Goal: Find contact information: Find contact information

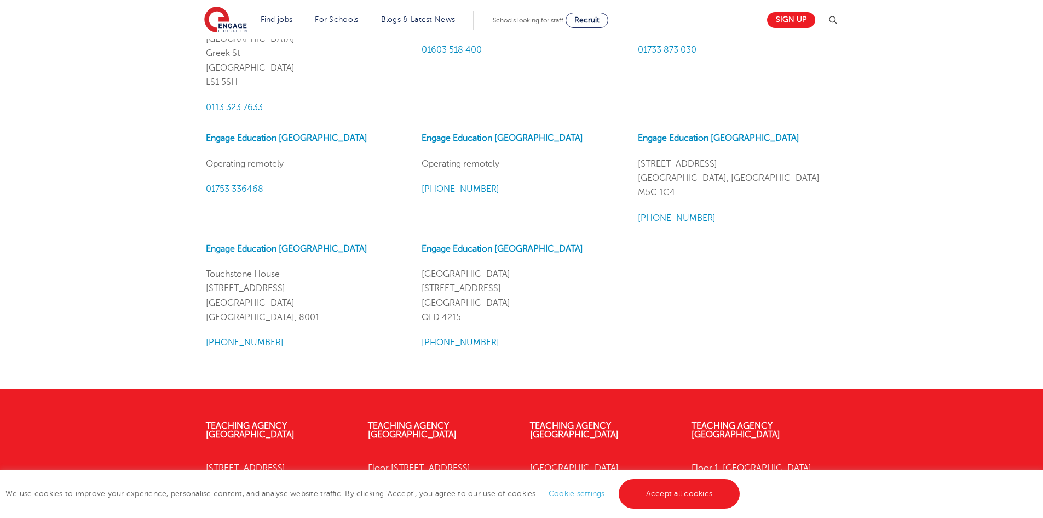
scroll to position [1314, 0]
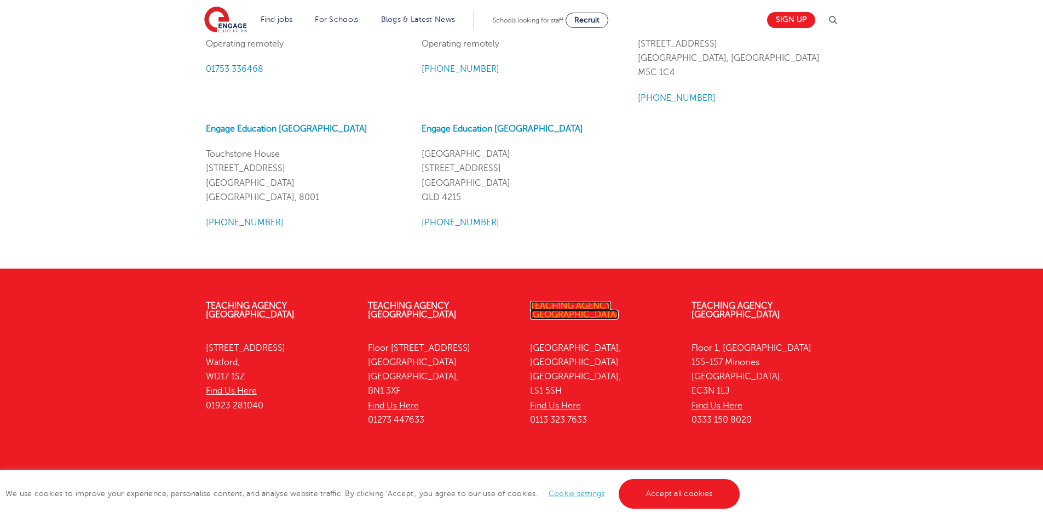
click at [609, 310] on link "Teaching Agency [GEOGRAPHIC_DATA]" at bounding box center [574, 310] width 89 height 19
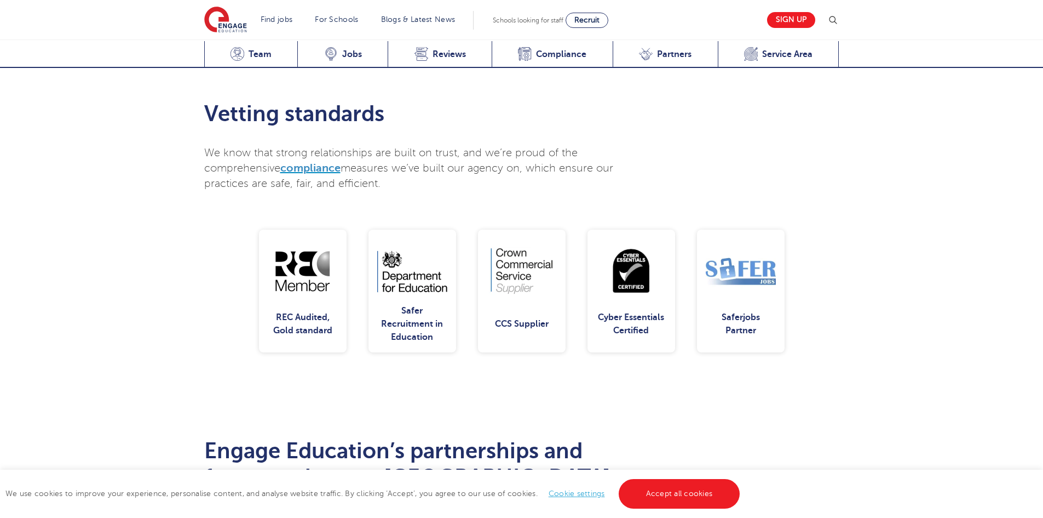
scroll to position [2245, 0]
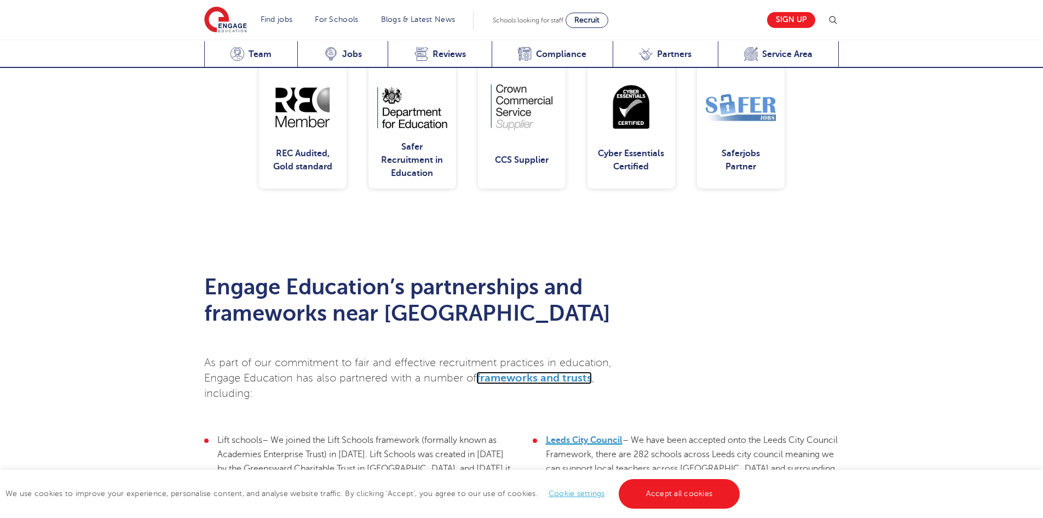
click at [560, 371] on span "frameworks and trusts" at bounding box center [534, 377] width 116 height 13
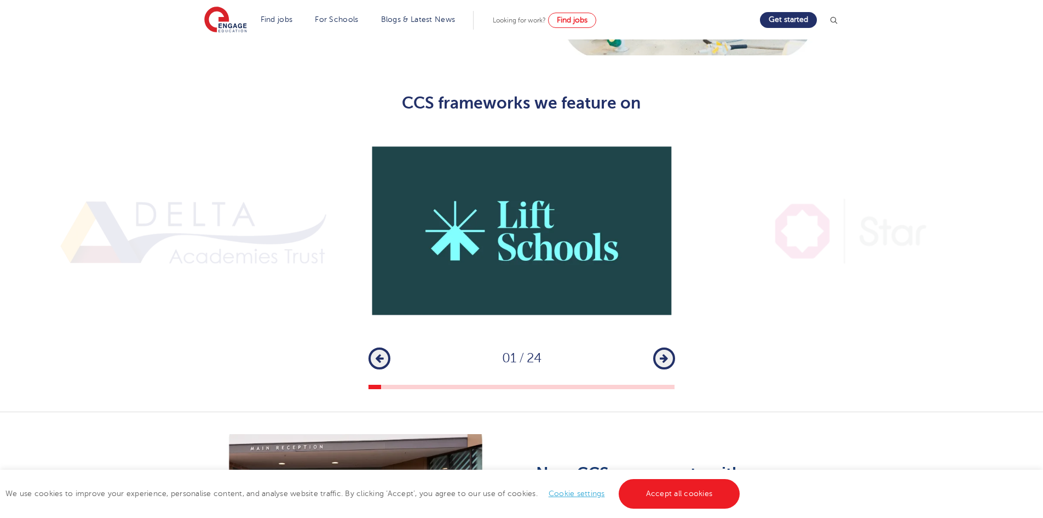
scroll to position [767, 0]
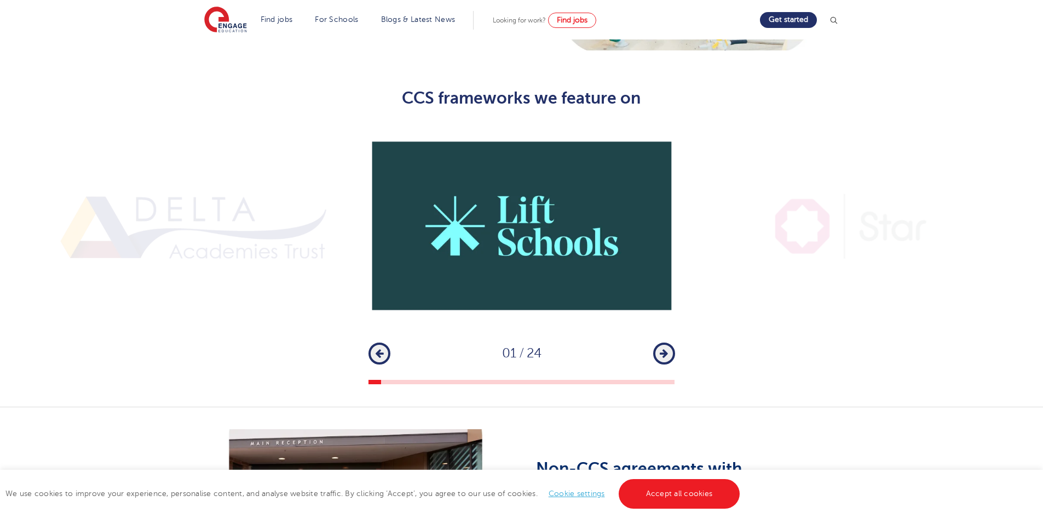
click at [664, 348] on icon "button" at bounding box center [664, 353] width 8 height 10
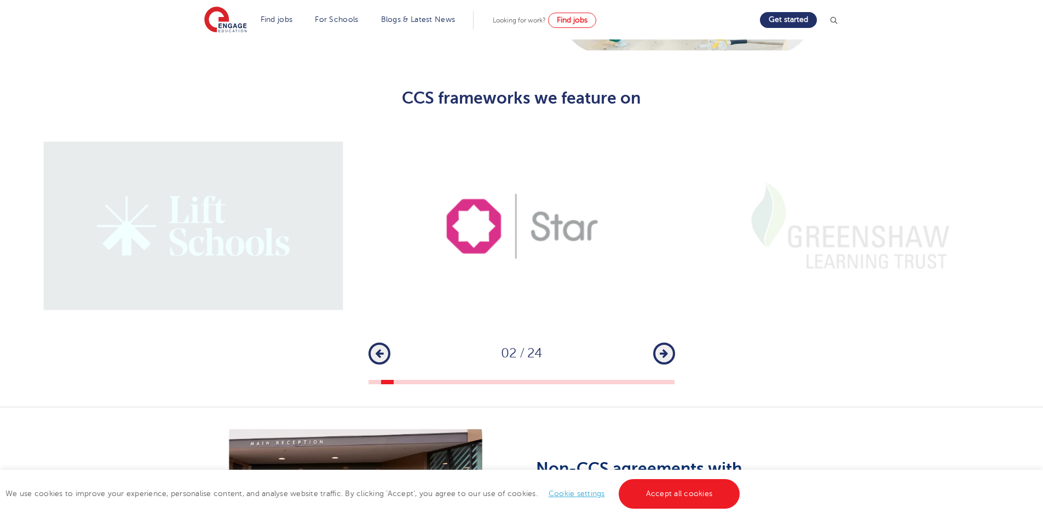
click at [664, 348] on icon "button" at bounding box center [664, 353] width 8 height 10
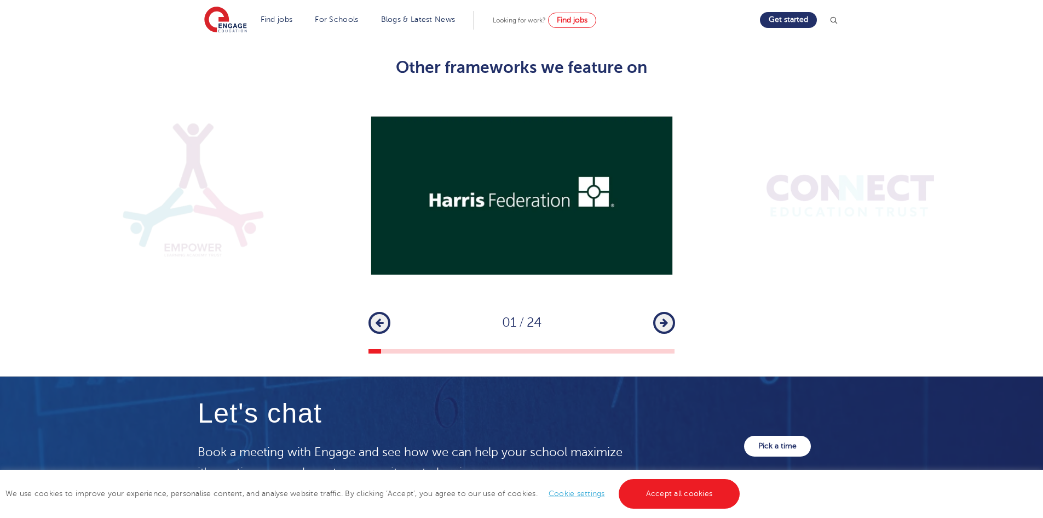
scroll to position [1369, 0]
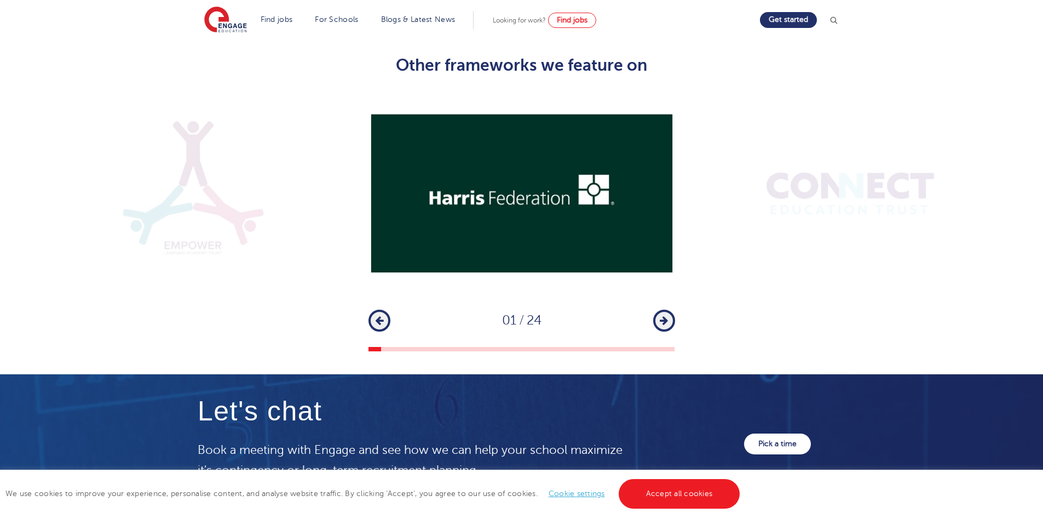
click at [661, 315] on icon "button" at bounding box center [664, 320] width 8 height 10
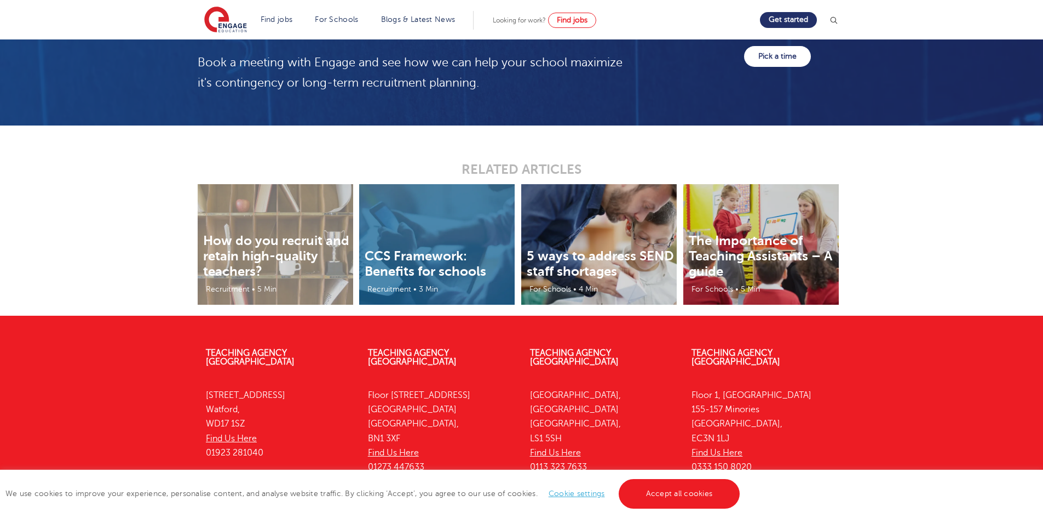
scroll to position [1791, 0]
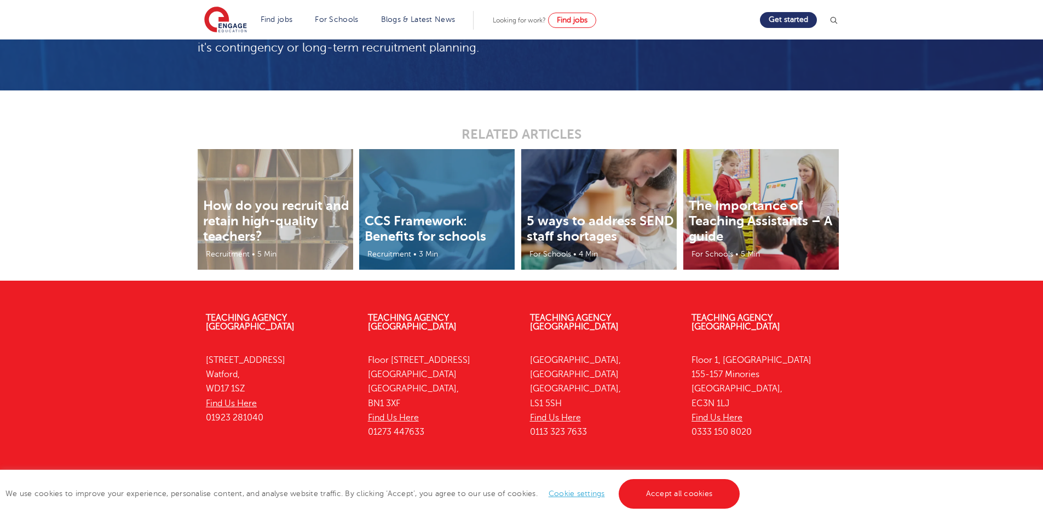
click at [576, 493] on link "Cookie settings" at bounding box center [577, 493] width 56 height 8
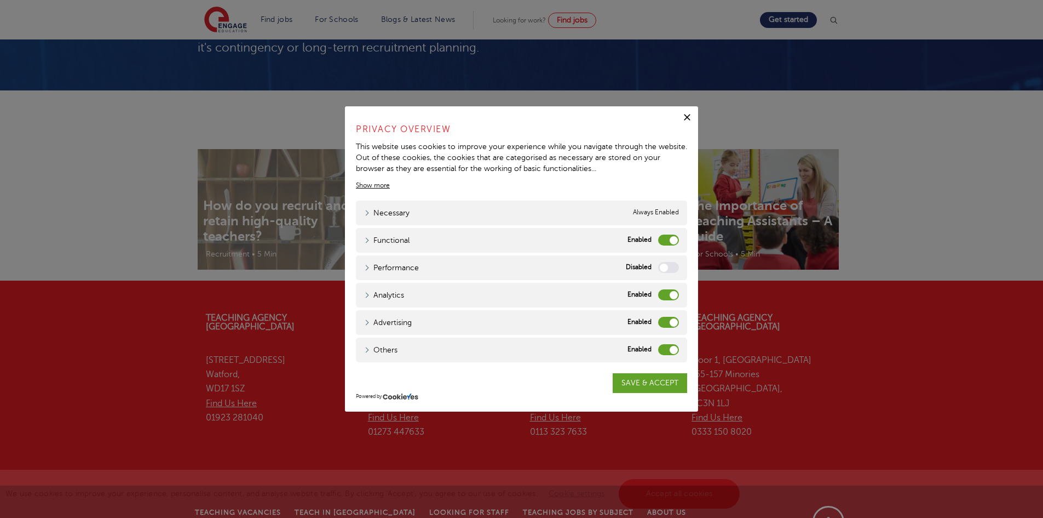
click at [661, 353] on label "Others" at bounding box center [668, 349] width 21 height 11
click at [0, 0] on input "Others" at bounding box center [0, 0] width 0 height 0
click at [670, 318] on label "Advertising" at bounding box center [668, 322] width 21 height 11
click at [0, 0] on input "Advertising" at bounding box center [0, 0] width 0 height 0
click at [670, 288] on div "Analytics Analytics" at bounding box center [521, 295] width 331 height 25
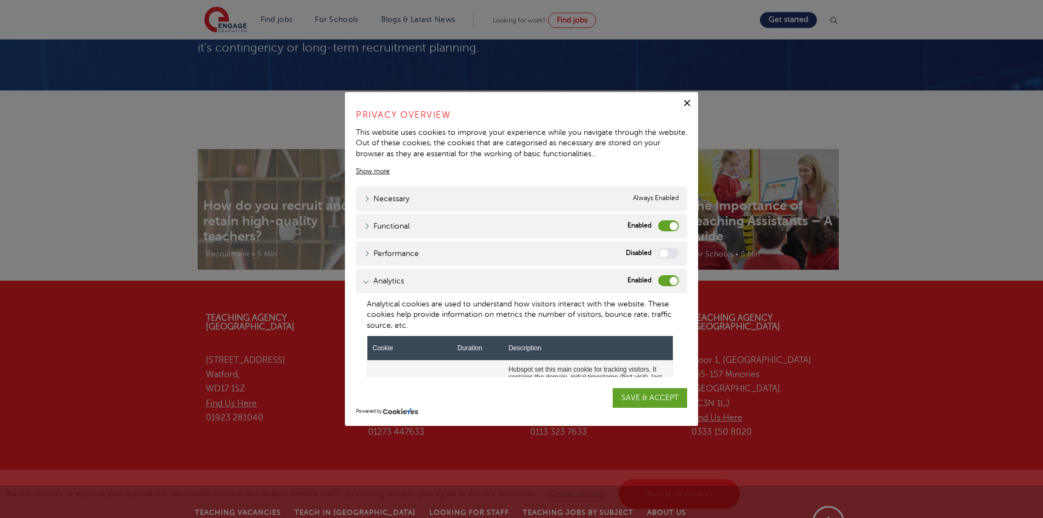
click at [663, 221] on label "Functional" at bounding box center [668, 225] width 21 height 11
click at [0, 0] on input "Functional" at bounding box center [0, 0] width 0 height 0
click at [658, 280] on label "Analytics" at bounding box center [668, 280] width 21 height 11
click at [0, 0] on input "Analytics" at bounding box center [0, 0] width 0 height 0
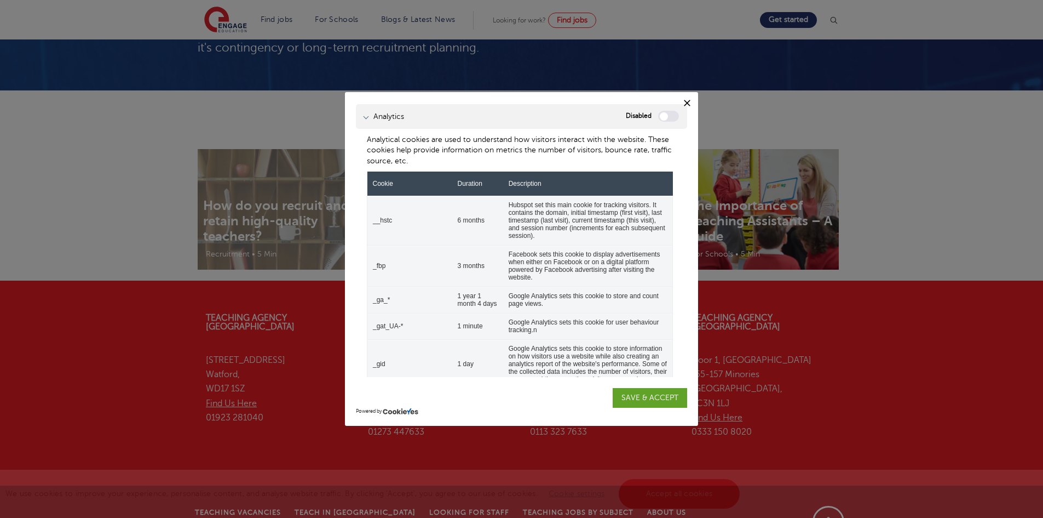
scroll to position [383, 0]
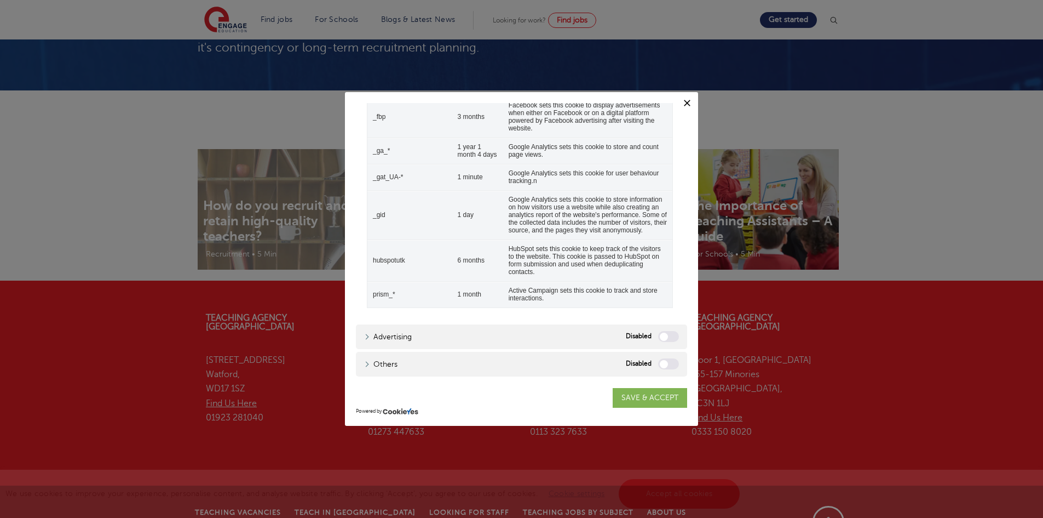
click at [639, 396] on link "SAVE & ACCEPT" at bounding box center [650, 398] width 74 height 20
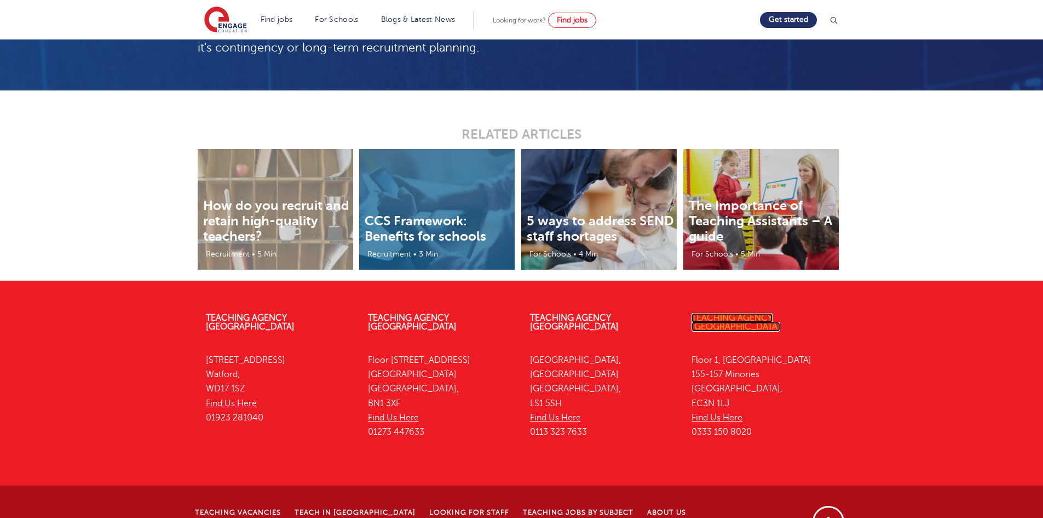
click at [780, 313] on link "Teaching Agency [GEOGRAPHIC_DATA]" at bounding box center [736, 322] width 89 height 19
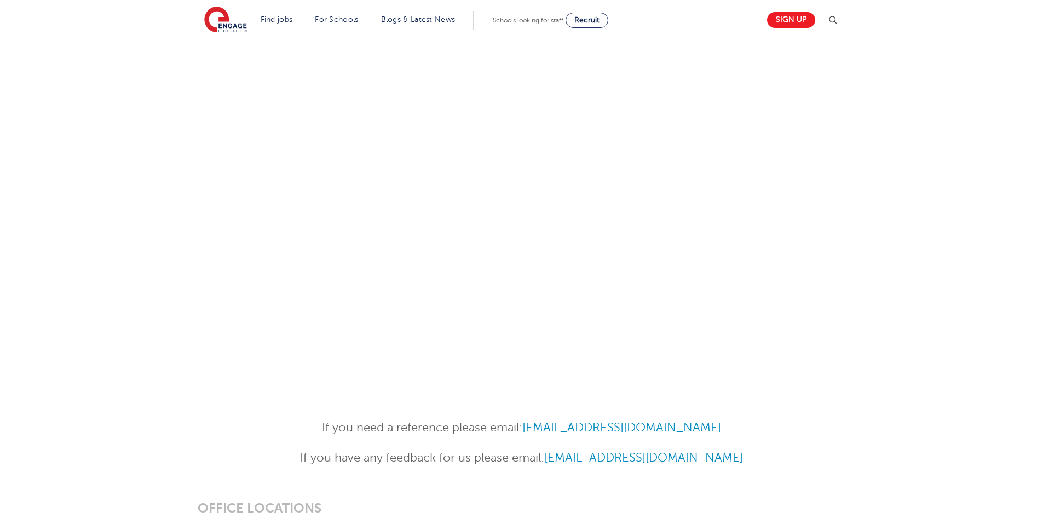
scroll to position [712, 0]
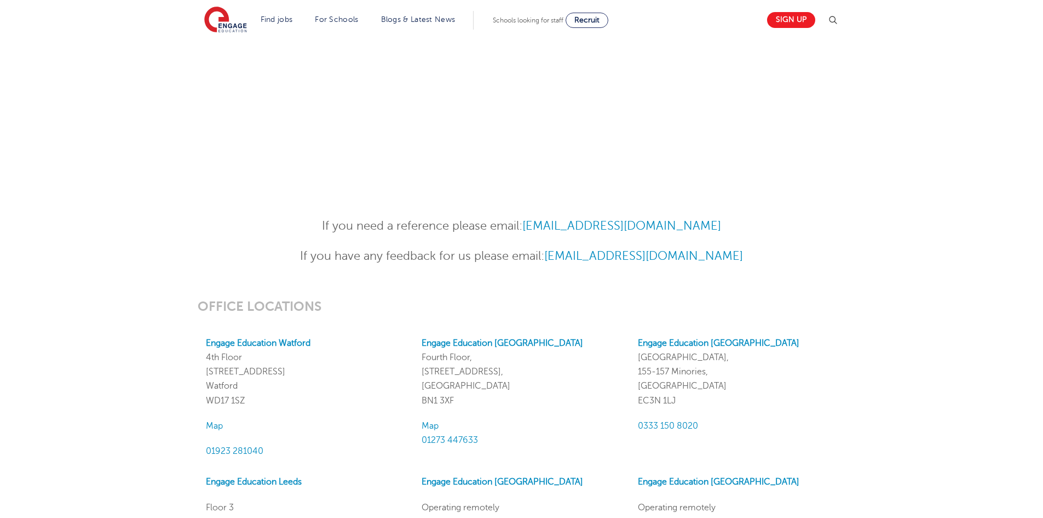
drag, startPoint x: 785, startPoint y: 257, endPoint x: 764, endPoint y: 259, distance: 20.9
click at [539, 260] on p "If you have any feedback for us please email: Customercare@engage-education.com" at bounding box center [521, 255] width 537 height 19
copy link "Customercare@engage-education.com"
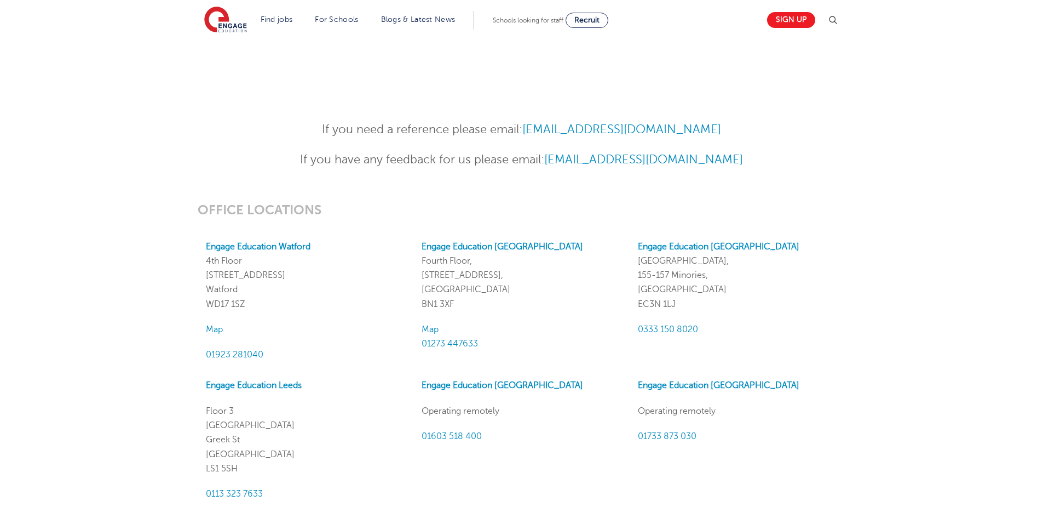
scroll to position [821, 0]
